Goal: Information Seeking & Learning: Learn about a topic

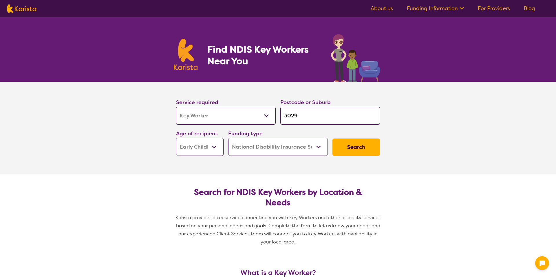
select select "Key Worker"
select select "EC"
select select "NDIS"
select select "Key Worker"
select select "EC"
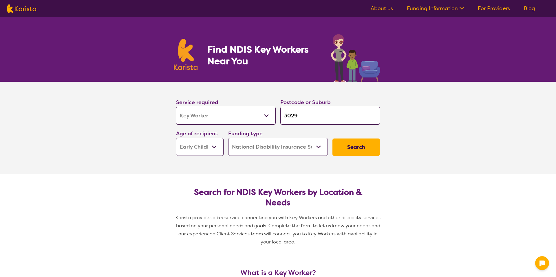
select select "NDIS"
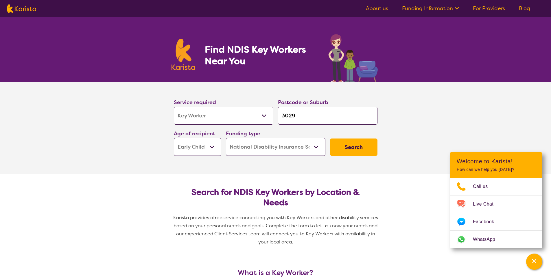
click at [524, 9] on link "Blog" at bounding box center [524, 8] width 11 height 7
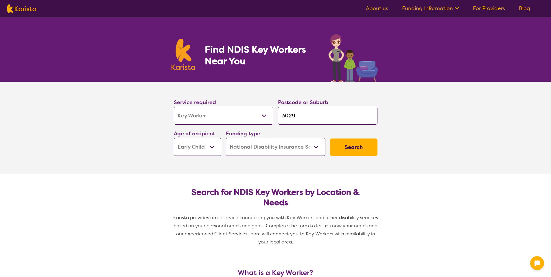
select select "Key Worker"
select select "EC"
select select "NDIS"
select select "Key Worker"
select select "EC"
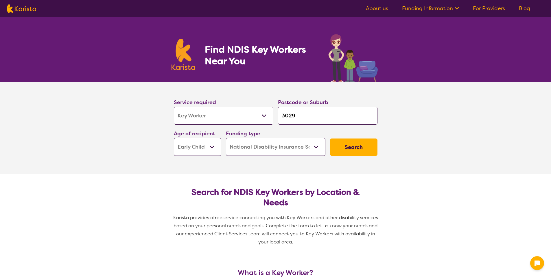
select select "NDIS"
click at [525, 12] on ul "About us Funding Information NDIS - National Disability Insurance Scheme HCP - …" at bounding box center [448, 8] width 178 height 9
click at [526, 6] on link "Blog" at bounding box center [524, 8] width 11 height 7
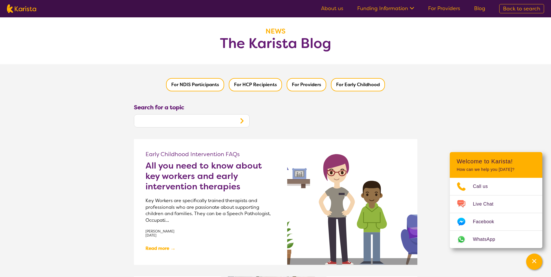
scroll to position [10, 0]
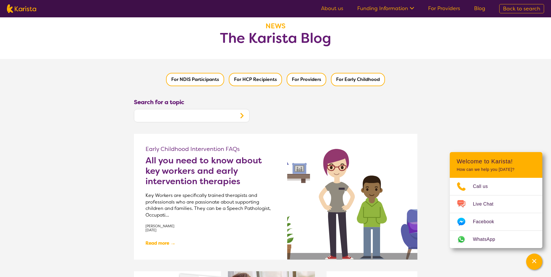
click at [213, 160] on h2 "All you need to know about key workers and early intervention therapies" at bounding box center [211, 170] width 130 height 31
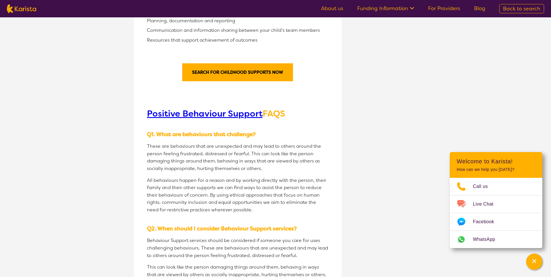
scroll to position [920, 0]
